Goal: Check status

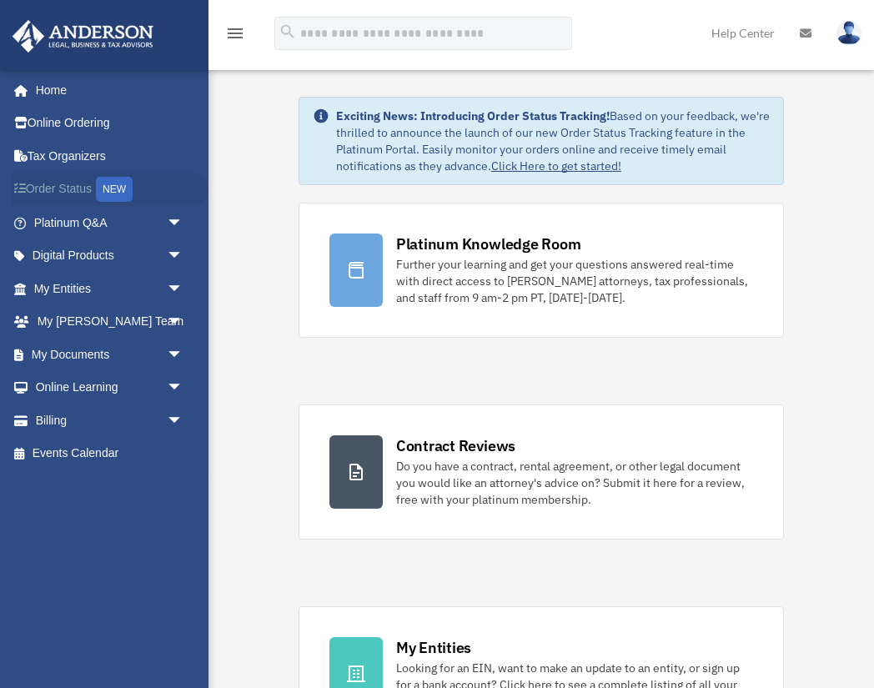
click at [102, 193] on div "NEW" at bounding box center [114, 189] width 37 height 25
click at [171, 285] on span "arrow_drop_down" at bounding box center [183, 289] width 33 height 34
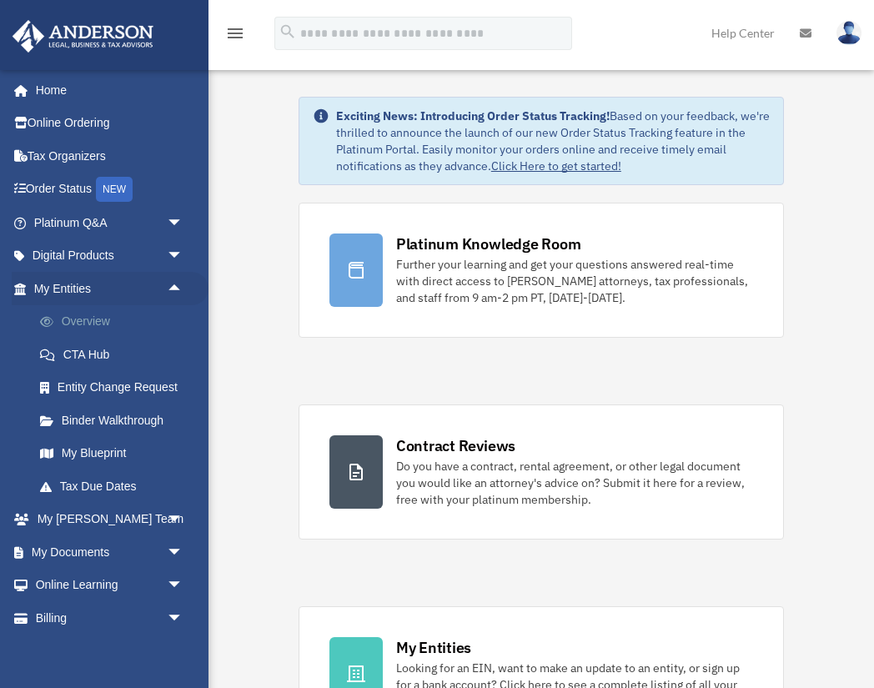
click at [84, 323] on link "Overview" at bounding box center [115, 321] width 185 height 33
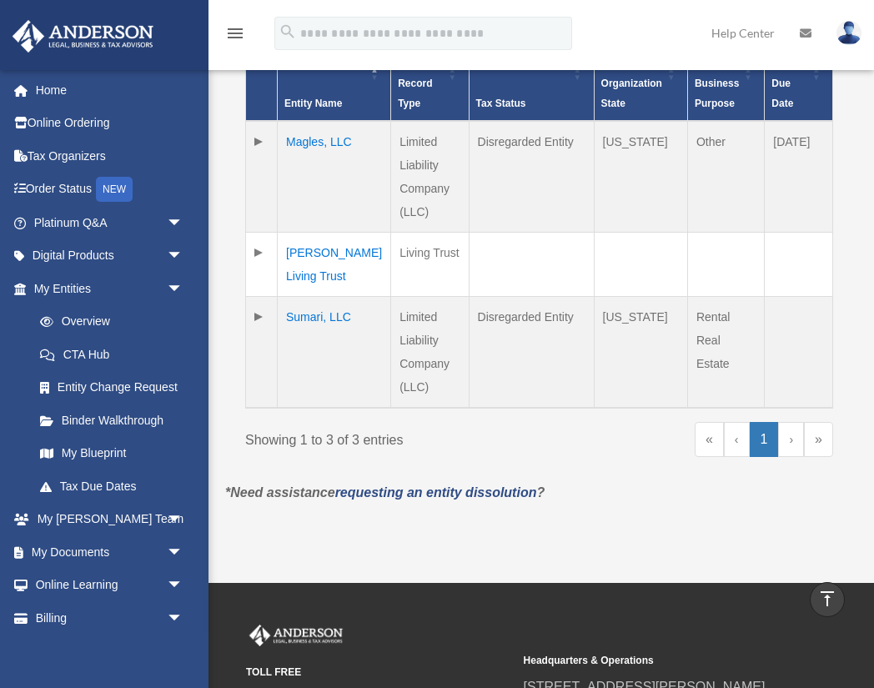
scroll to position [414, 0]
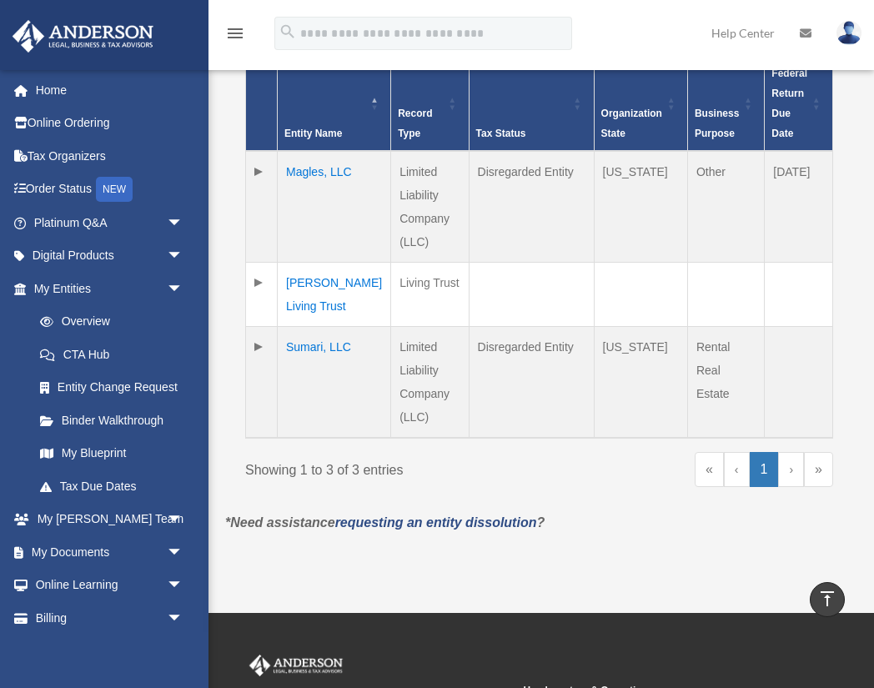
click at [336, 327] on td "Sumari, LLC" at bounding box center [334, 383] width 113 height 112
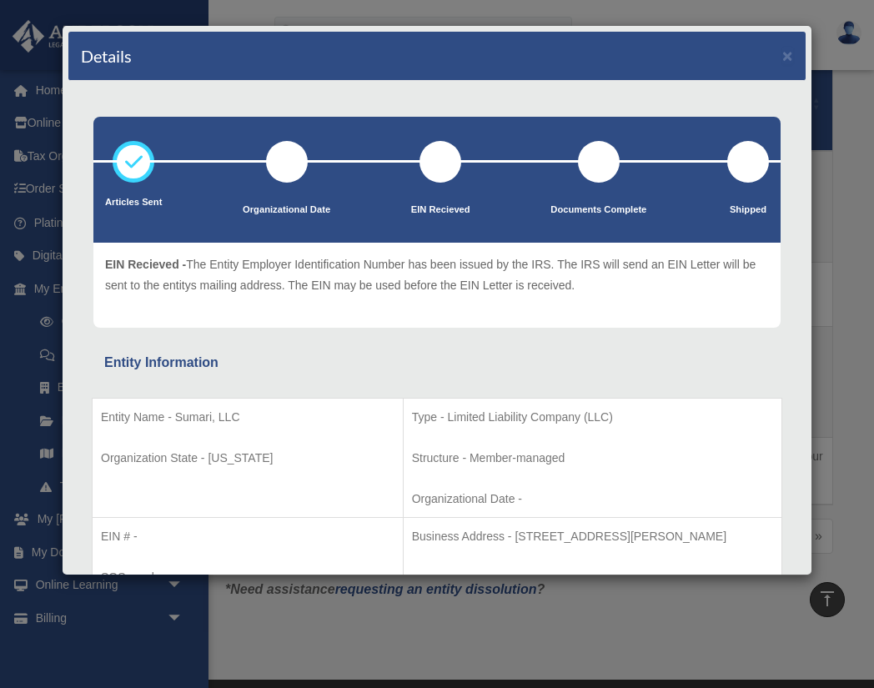
scroll to position [0, 0]
click at [468, 274] on p "EIN Recieved - The Entity Employer Identification Number has been issued by the…" at bounding box center [437, 274] width 664 height 41
click at [449, 205] on p "EIN Recieved" at bounding box center [440, 210] width 59 height 17
click at [787, 58] on button "×" at bounding box center [787, 56] width 11 height 18
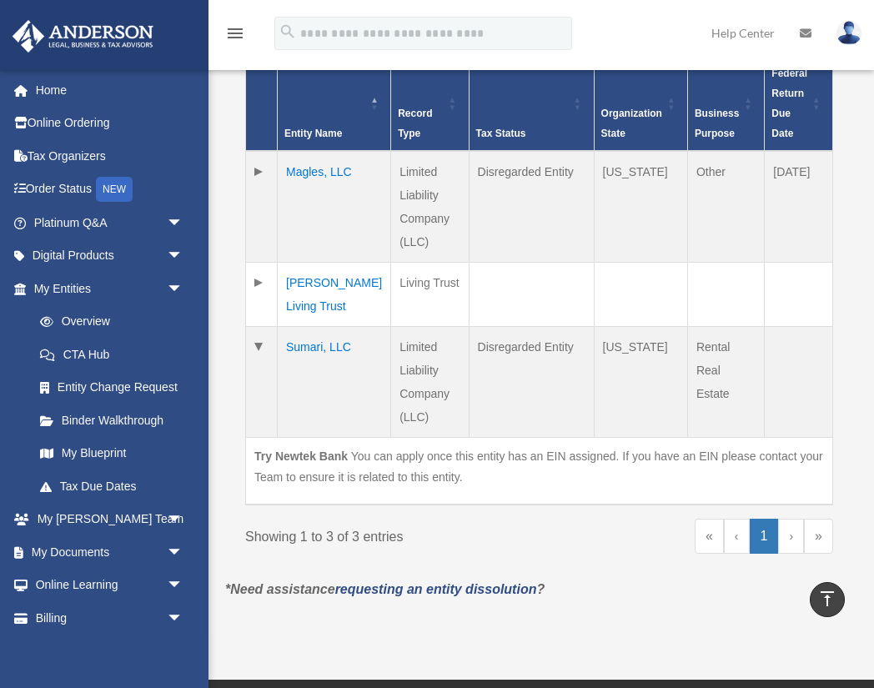
click at [326, 169] on td "Magles, LLC" at bounding box center [334, 207] width 113 height 112
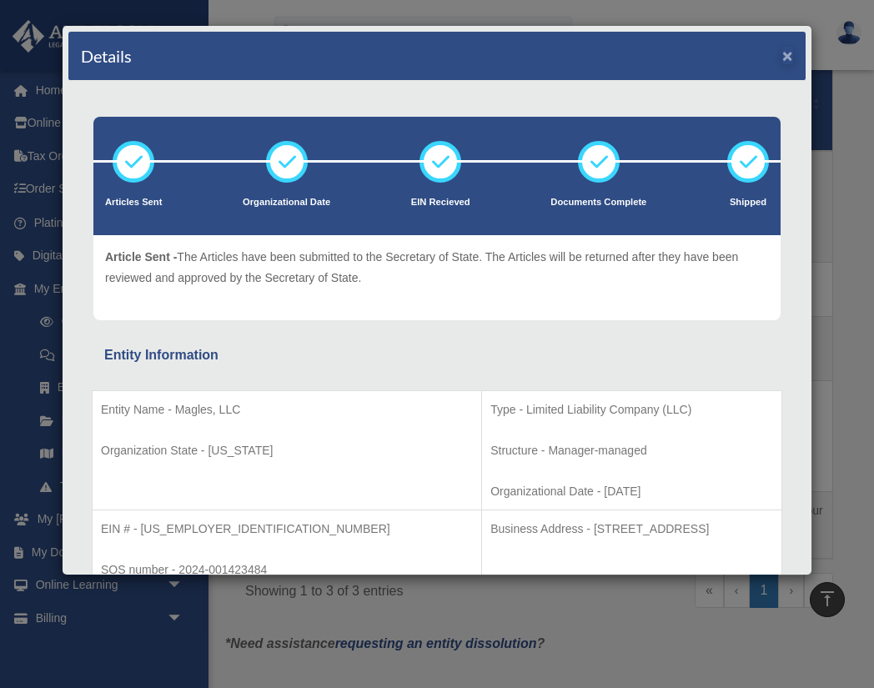
click at [788, 59] on button "×" at bounding box center [787, 56] width 11 height 18
